Goal: Task Accomplishment & Management: Manage account settings

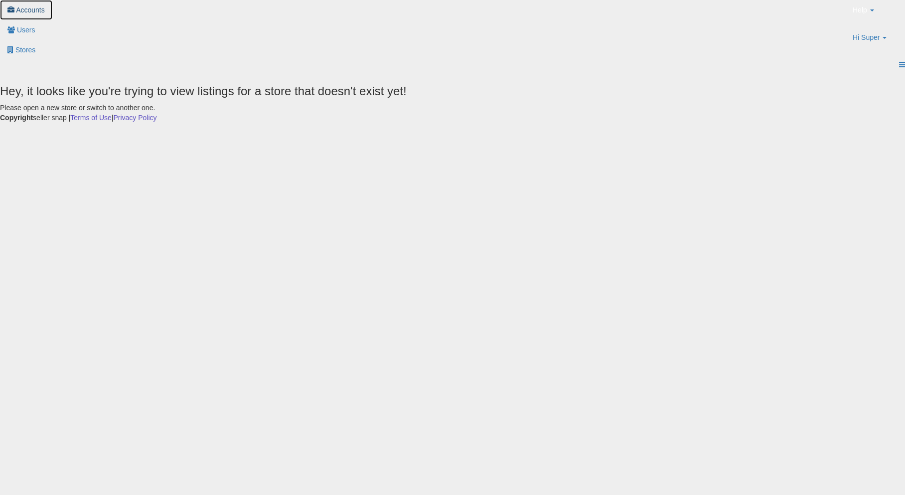
click at [45, 14] on span "Accounts" at bounding box center [30, 10] width 29 height 8
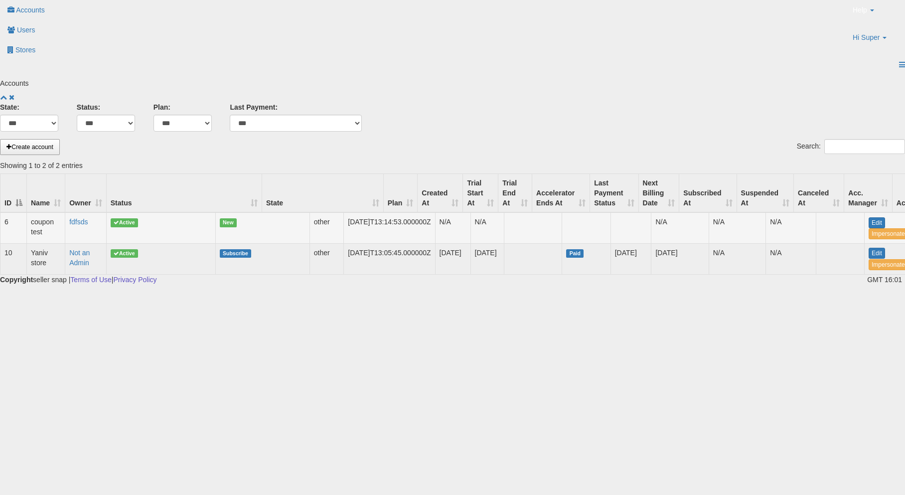
scroll to position [0, 61]
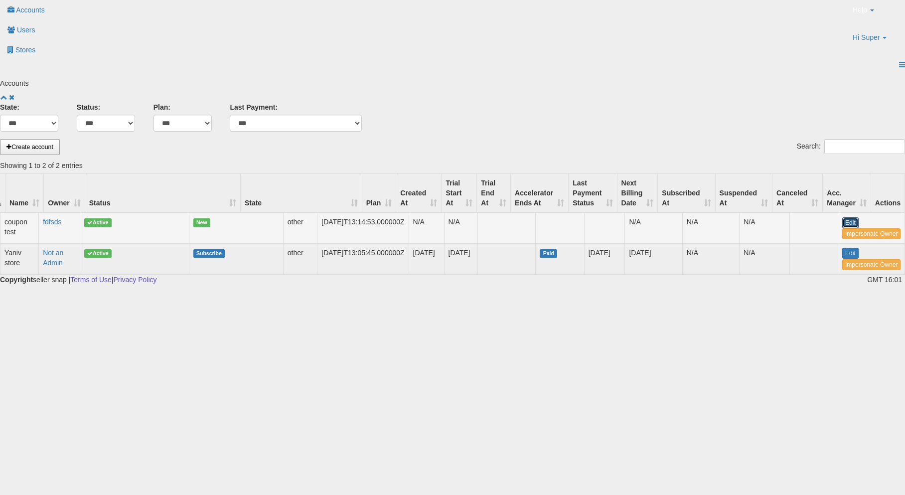
click at [842, 217] on link "Edit" at bounding box center [850, 222] width 16 height 11
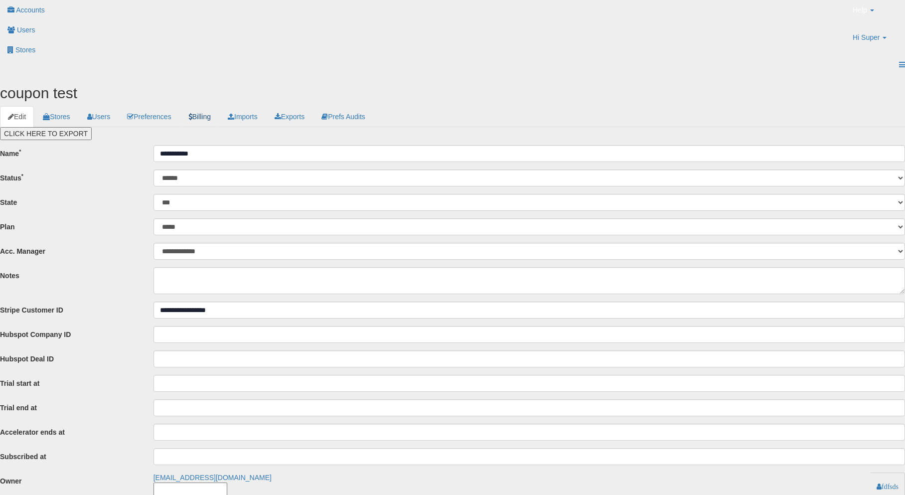
click at [219, 106] on link "Billing" at bounding box center [199, 116] width 38 height 21
